Goal: Check status: Check status

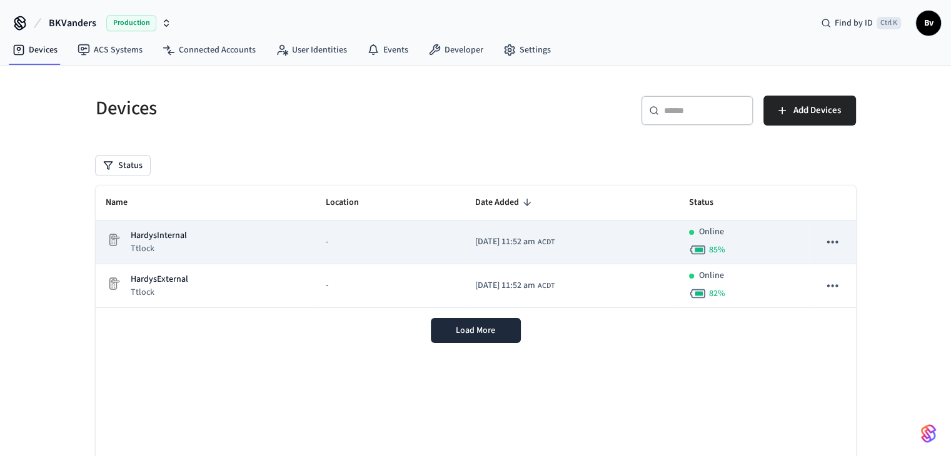
click at [174, 237] on p "HardysInternal" at bounding box center [159, 235] width 56 height 13
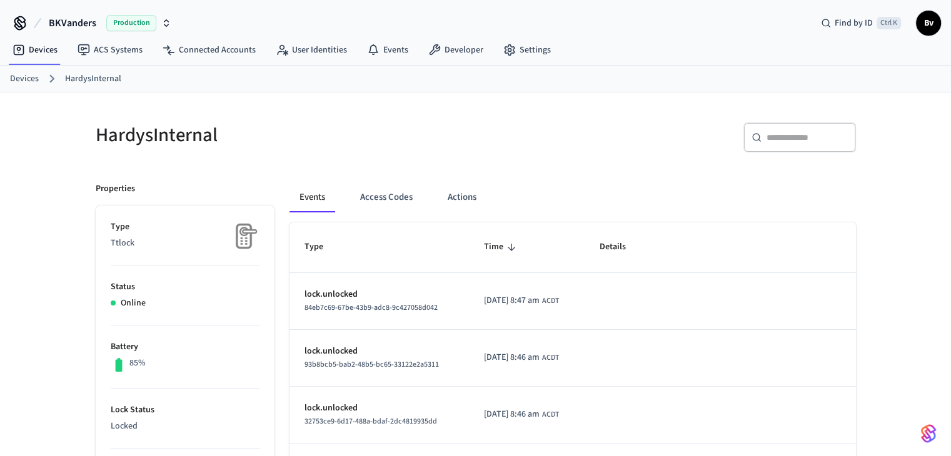
click at [29, 79] on link "Devices" at bounding box center [24, 79] width 29 height 13
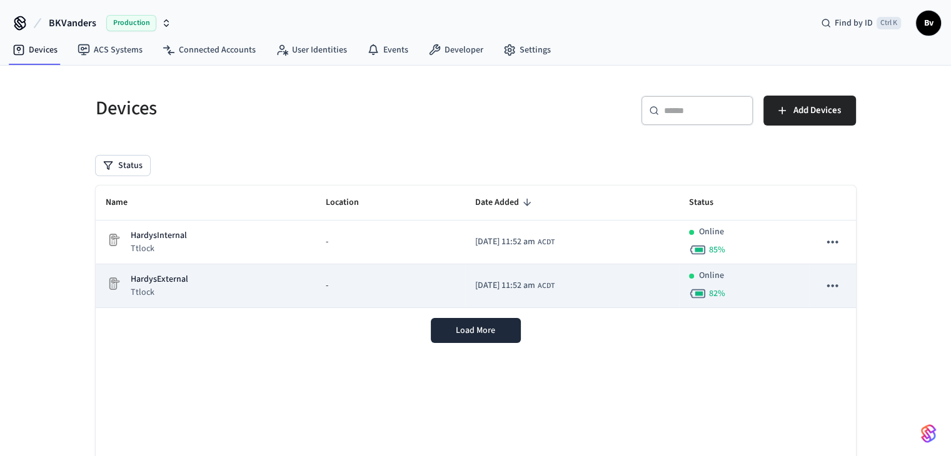
click at [200, 276] on div "HardysExternal Ttlock" at bounding box center [206, 286] width 201 height 26
